Goal: Find specific page/section: Find specific page/section

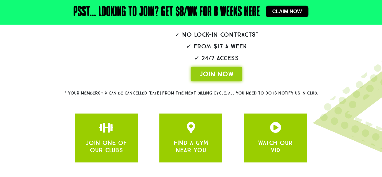
scroll to position [143, 0]
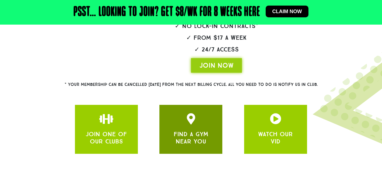
click at [188, 120] on icon "JOIN ONE OF OUR CLUBS" at bounding box center [190, 118] width 11 height 11
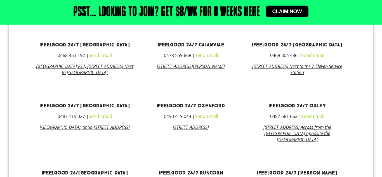
scroll to position [410, 0]
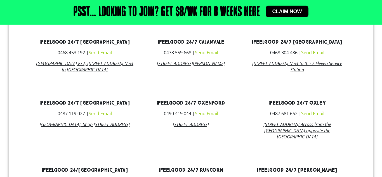
click at [111, 41] on link "ifeelgood 24/7 Alexandra Hills" at bounding box center [84, 42] width 90 height 6
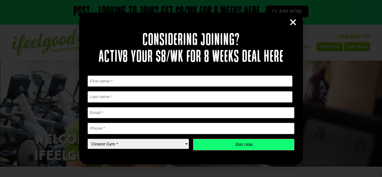
click at [292, 19] on icon "Close" at bounding box center [293, 22] width 8 height 8
